Goal: Task Accomplishment & Management: Manage account settings

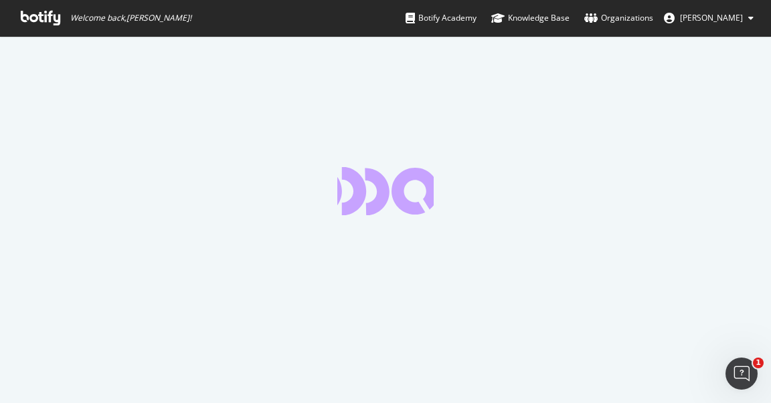
click at [713, 25] on button "[PERSON_NAME]" at bounding box center [708, 17] width 111 height 21
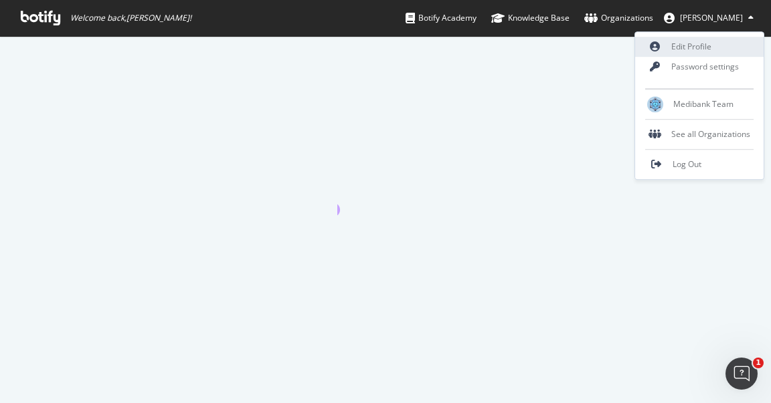
click at [700, 52] on link "Edit Profile" at bounding box center [699, 47] width 128 height 20
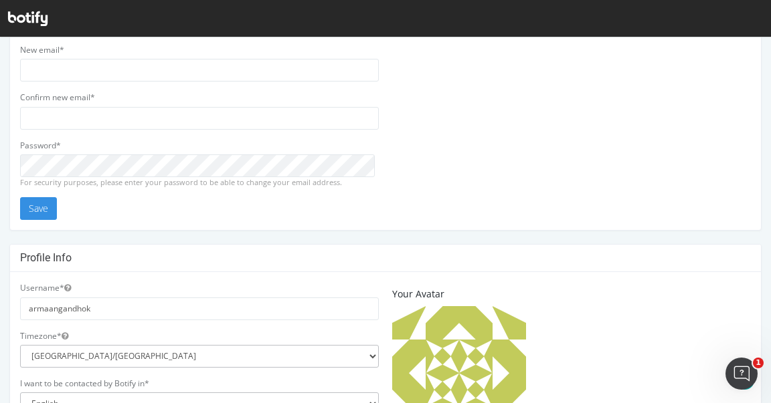
scroll to position [454, 0]
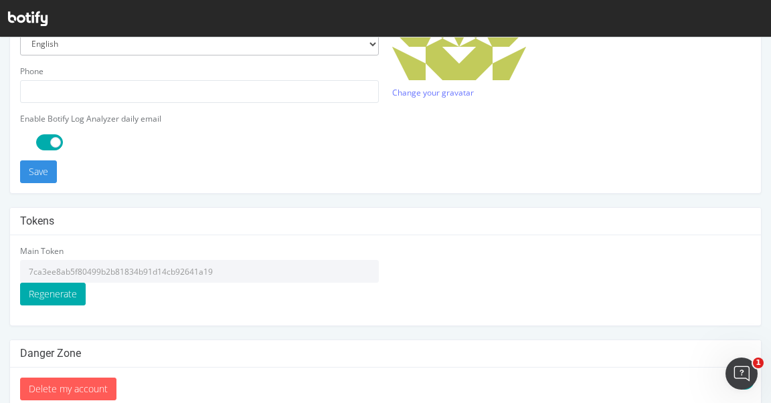
drag, startPoint x: 233, startPoint y: 270, endPoint x: 34, endPoint y: 261, distance: 198.9
click at [34, 261] on input "7ca3ee8ab5f80499b2b81834b91d14cb92641a19" at bounding box center [199, 271] width 359 height 23
click at [12, 19] on icon at bounding box center [27, 18] width 39 height 15
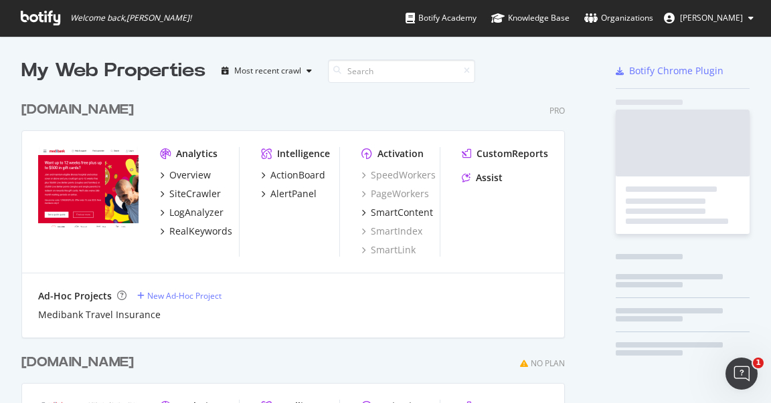
scroll to position [947, 546]
click at [94, 115] on div "[DOMAIN_NAME]" at bounding box center [77, 109] width 112 height 19
